Goal: Task Accomplishment & Management: Use online tool/utility

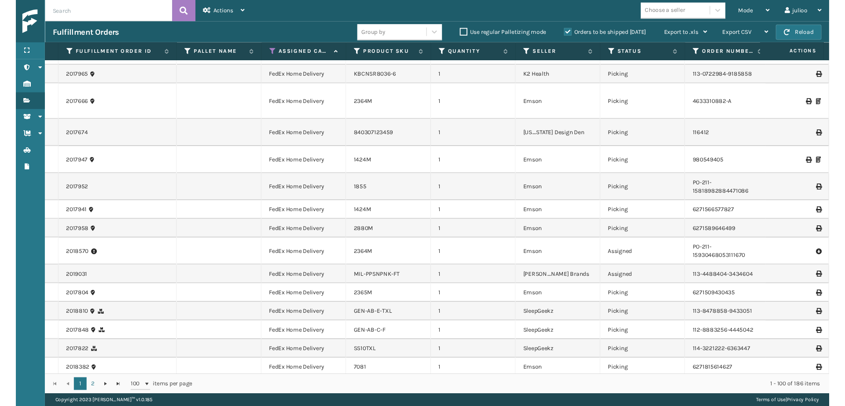
scroll to position [1409, 0]
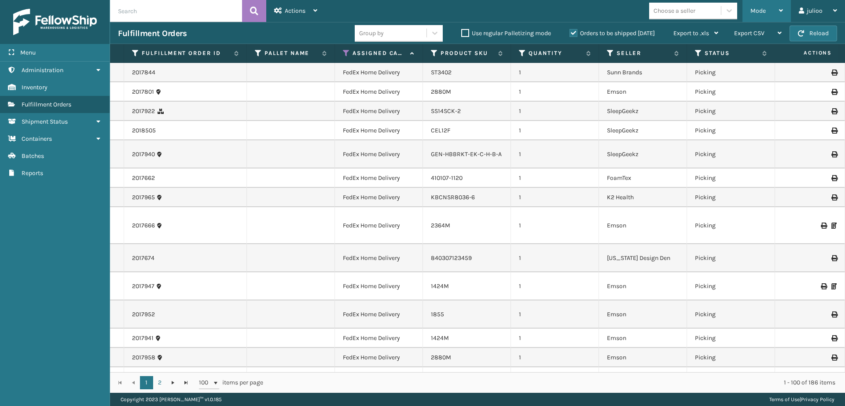
click at [756, 12] on span "Mode" at bounding box center [758, 10] width 15 height 7
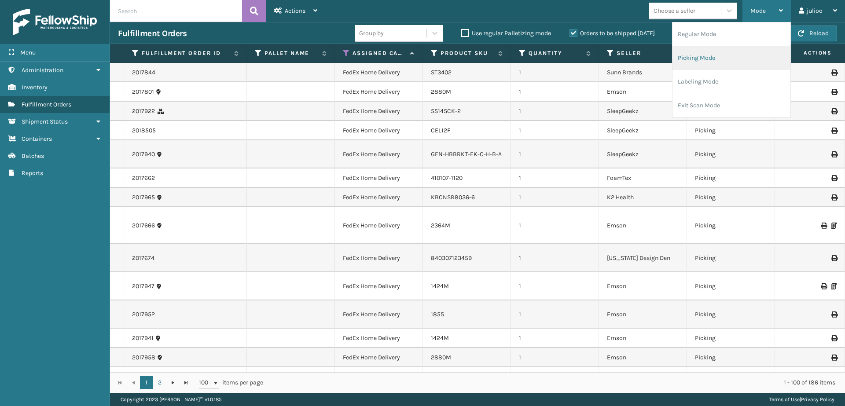
click at [710, 63] on li "Picking Mode" at bounding box center [732, 58] width 118 height 24
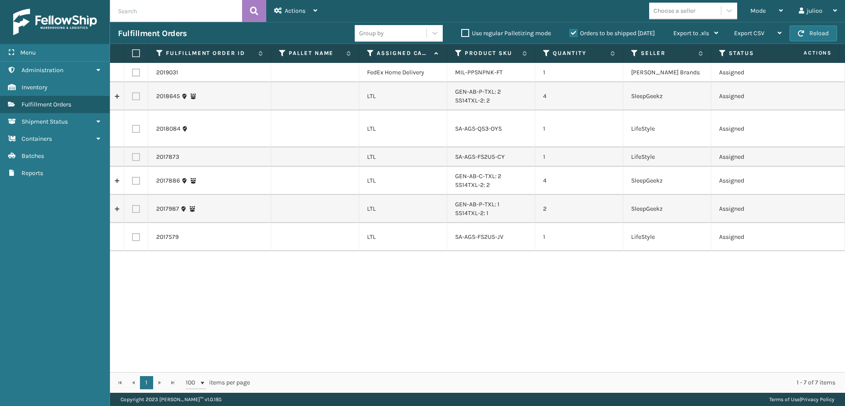
click at [371, 58] on th "Assigned Carrier Service" at bounding box center [403, 53] width 88 height 19
click at [372, 56] on icon at bounding box center [370, 53] width 7 height 8
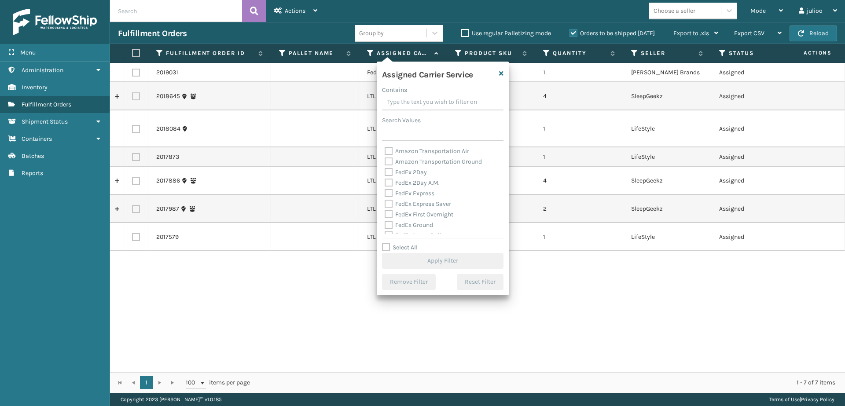
drag, startPoint x: 387, startPoint y: 245, endPoint x: 393, endPoint y: 216, distance: 30.1
click at [387, 245] on label "Select All" at bounding box center [400, 247] width 36 height 7
click at [387, 243] on input "Select All" at bounding box center [448, 243] width 132 height 1
checkbox input "true"
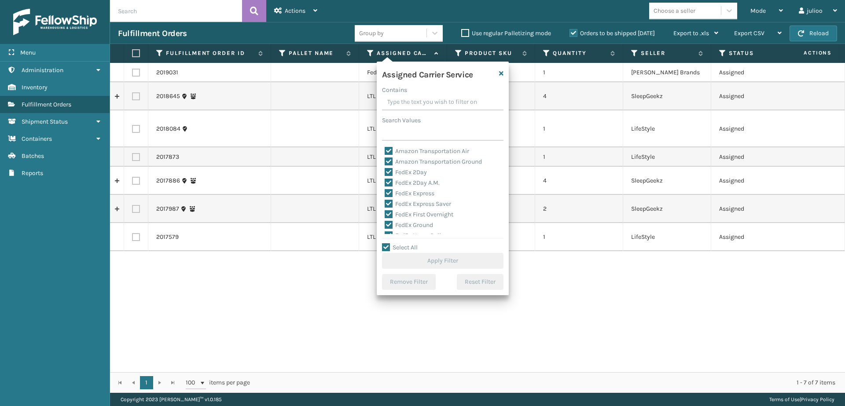
checkbox input "true"
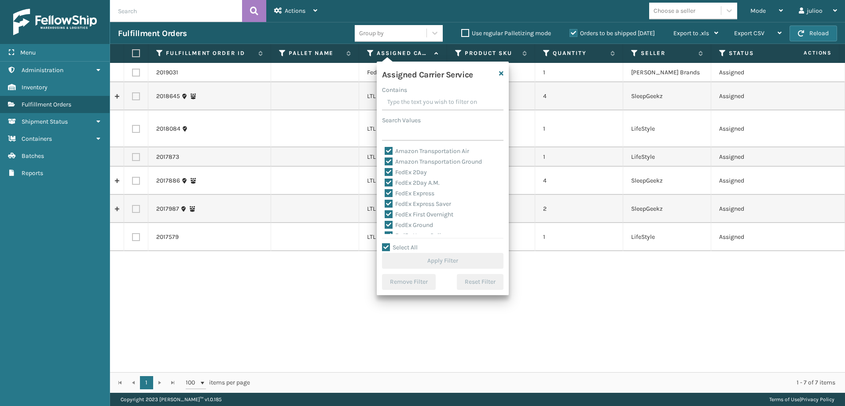
checkbox input "true"
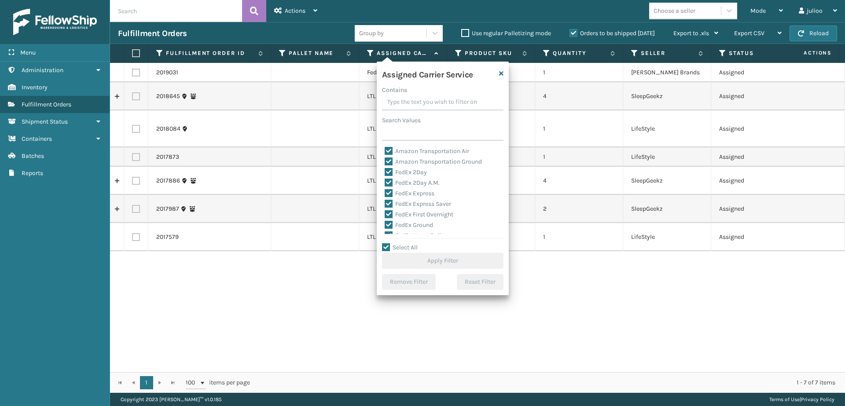
checkbox input "true"
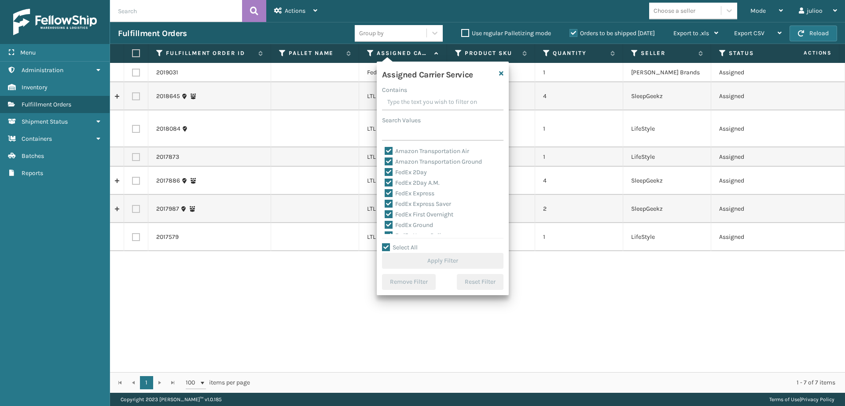
checkbox input "true"
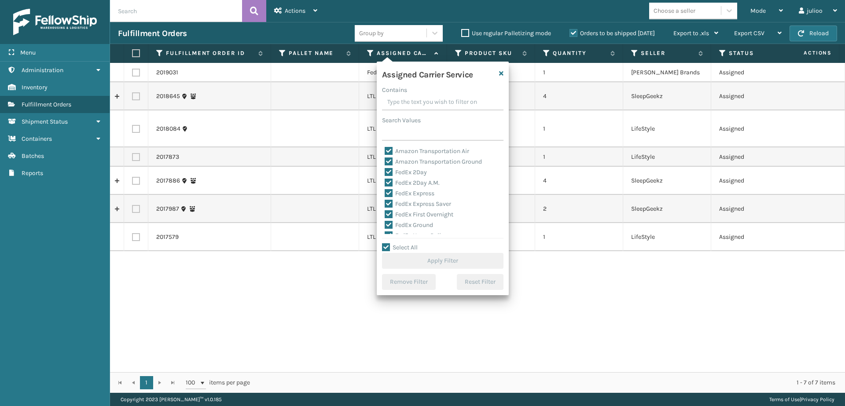
checkbox input "true"
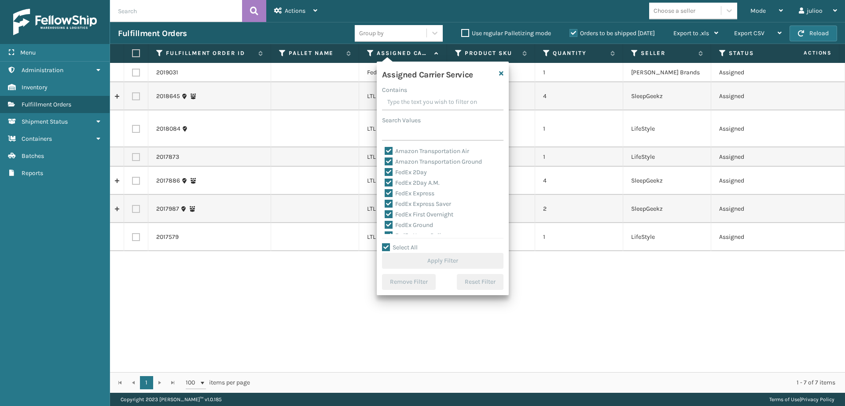
checkbox input "true"
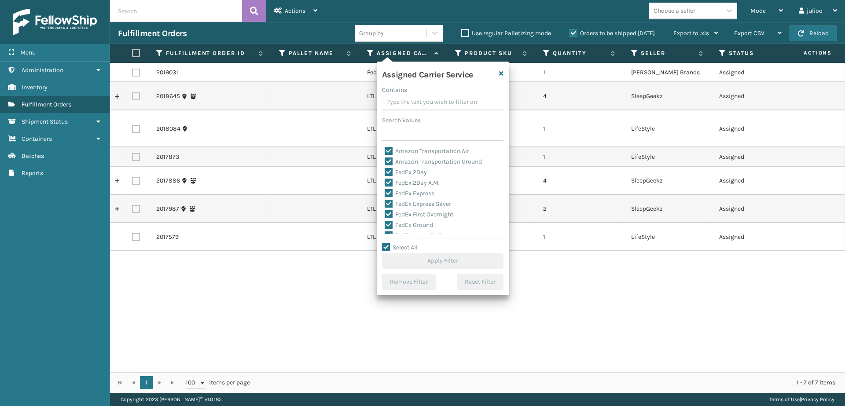
checkbox input "true"
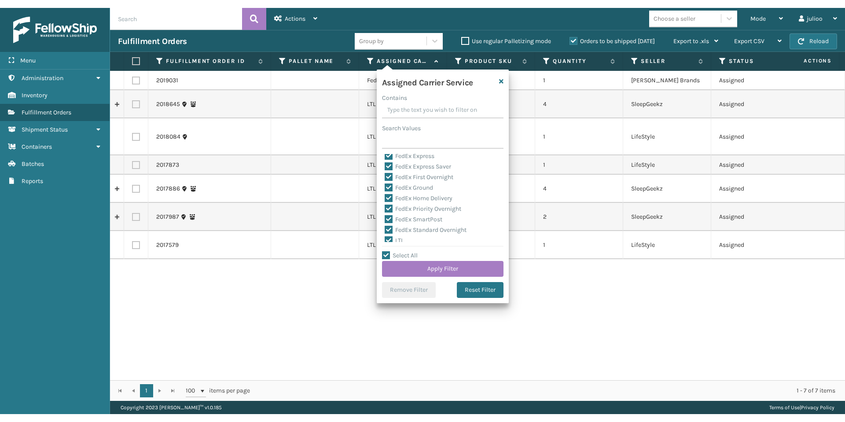
scroll to position [47, 0]
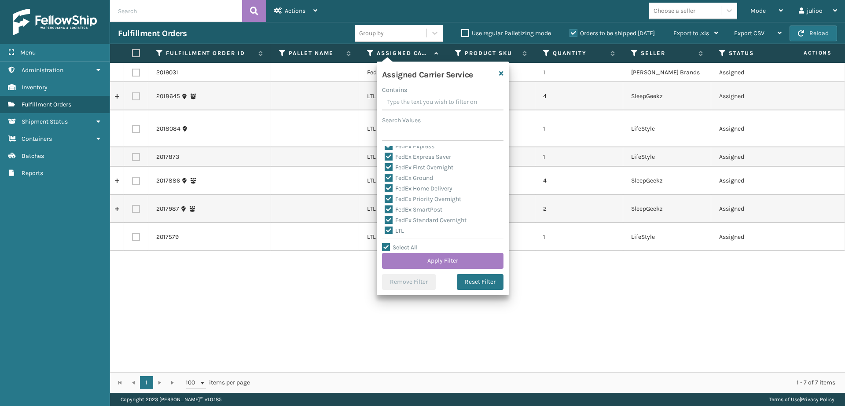
click at [391, 227] on label "LTL" at bounding box center [394, 230] width 19 height 7
click at [385, 227] on input "LTL" at bounding box center [385, 229] width 0 height 6
checkbox input "false"
click at [431, 263] on button "Apply Filter" at bounding box center [442, 261] width 121 height 16
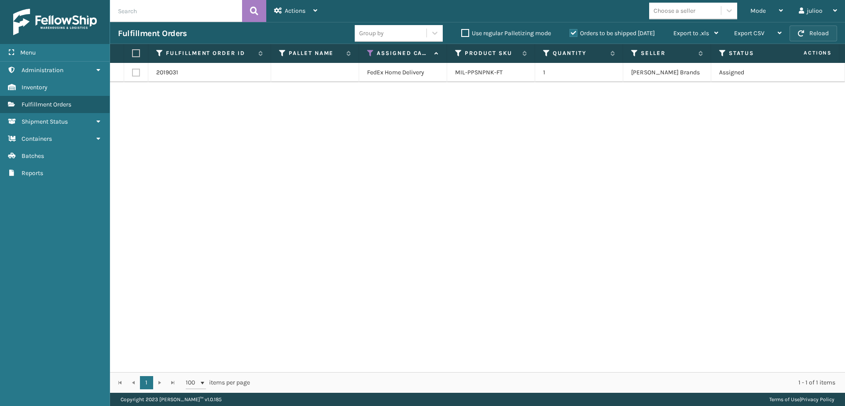
click at [828, 36] on button "Reload" at bounding box center [814, 34] width 48 height 16
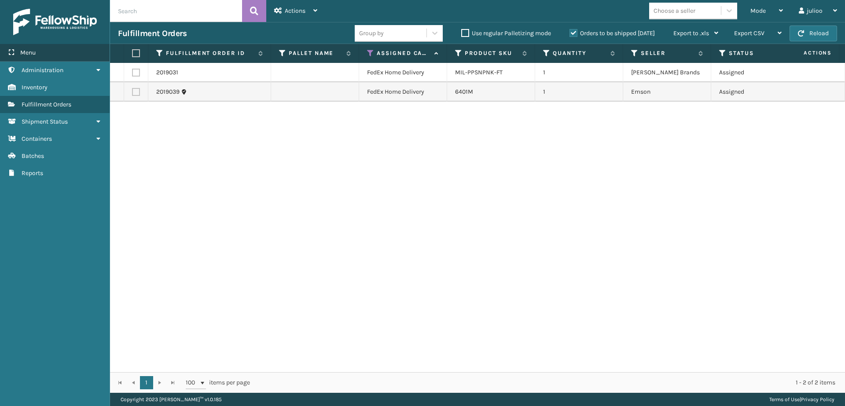
click at [67, 46] on div "Menu" at bounding box center [55, 53] width 110 height 18
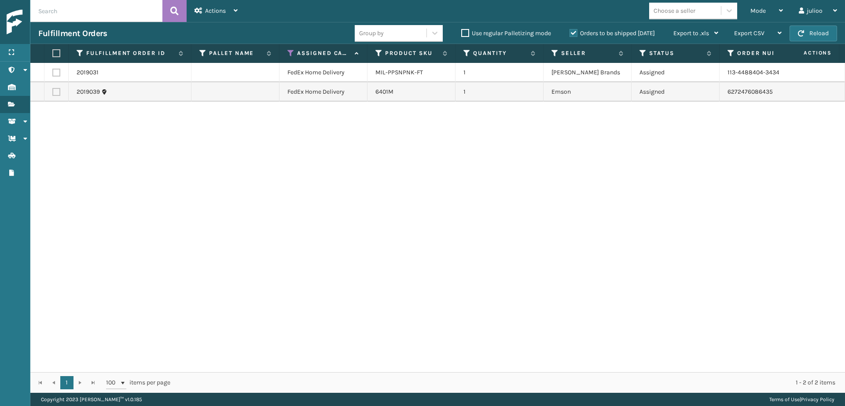
click at [812, 33] on button "Reload" at bounding box center [814, 34] width 48 height 16
click at [813, 34] on button "Reload" at bounding box center [814, 34] width 48 height 16
